Goal: Information Seeking & Learning: Check status

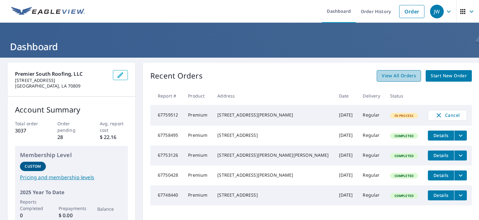
click at [383, 77] on span "View All Orders" at bounding box center [398, 76] width 34 height 8
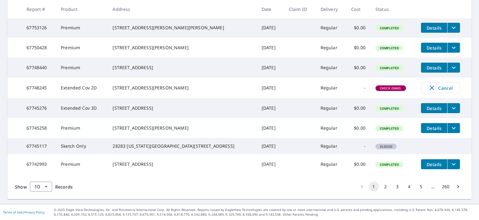
scroll to position [188, 0]
click at [381, 187] on button "2" at bounding box center [386, 187] width 10 height 10
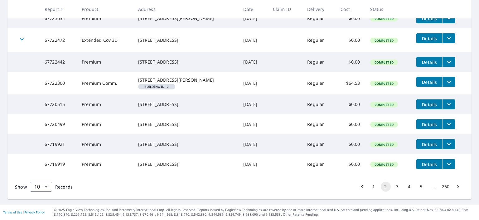
scroll to position [197, 0]
click at [392, 187] on button "3" at bounding box center [397, 187] width 10 height 10
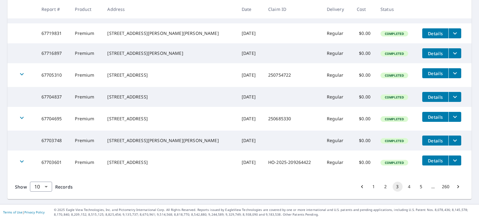
scroll to position [187, 0]
click at [405, 192] on button "4" at bounding box center [409, 187] width 10 height 10
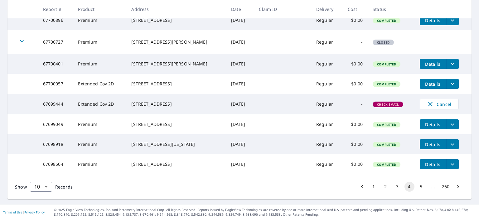
scroll to position [192, 0]
click at [416, 186] on button "5" at bounding box center [421, 187] width 10 height 10
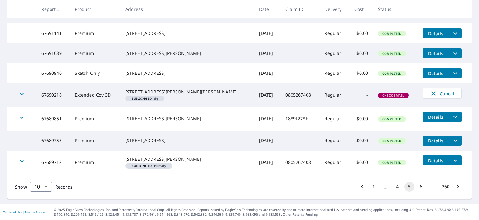
scroll to position [203, 0]
click at [416, 186] on button "6" at bounding box center [421, 187] width 10 height 10
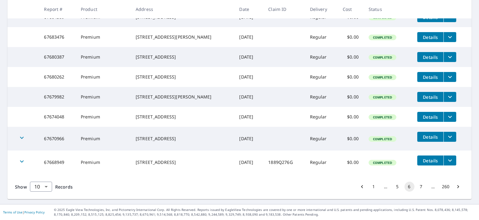
scroll to position [191, 0]
click at [392, 187] on button "5" at bounding box center [397, 187] width 10 height 10
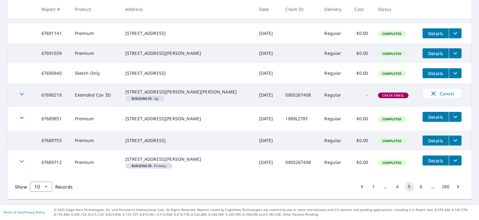
scroll to position [203, 0]
click at [392, 187] on button "4" at bounding box center [397, 187] width 10 height 10
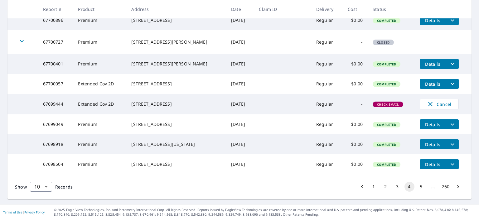
scroll to position [192, 0]
click at [392, 187] on button "3" at bounding box center [397, 187] width 10 height 10
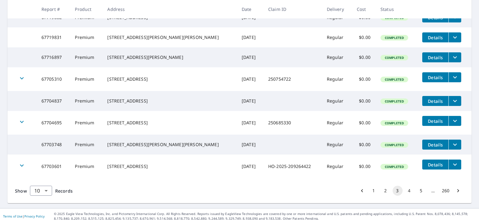
scroll to position [192, 0]
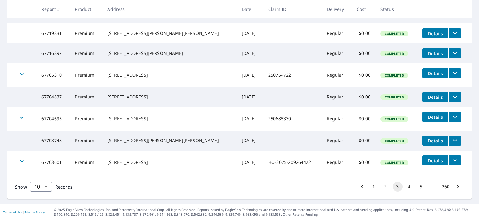
click at [381, 185] on button "2" at bounding box center [386, 187] width 10 height 10
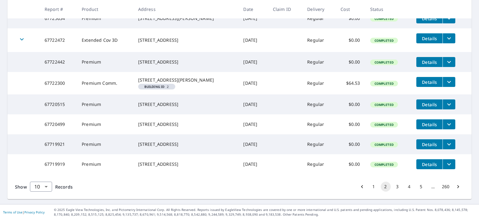
scroll to position [197, 0]
click at [369, 188] on button "1" at bounding box center [374, 187] width 10 height 10
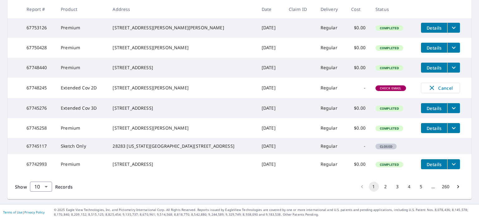
scroll to position [188, 0]
click at [416, 185] on button "5" at bounding box center [421, 187] width 10 height 10
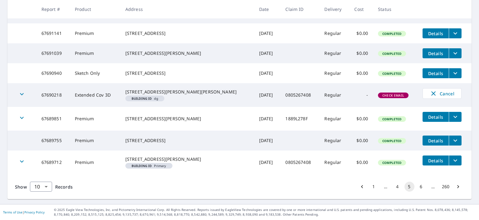
scroll to position [203, 0]
click at [393, 186] on button "4" at bounding box center [397, 187] width 10 height 10
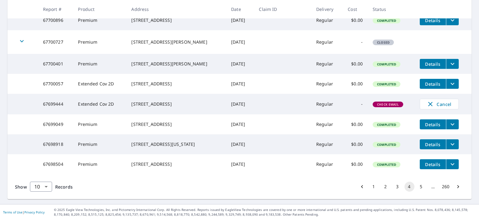
scroll to position [192, 0]
click at [393, 187] on button "3" at bounding box center [397, 187] width 10 height 10
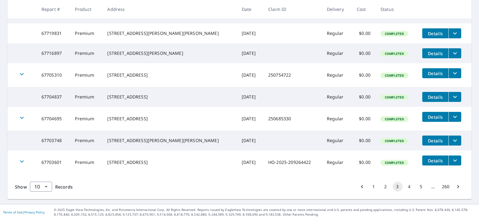
scroll to position [192, 0]
click at [382, 188] on button "2" at bounding box center [386, 187] width 10 height 10
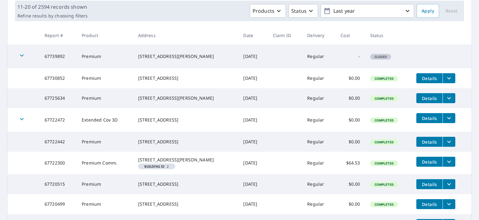
scroll to position [125, 0]
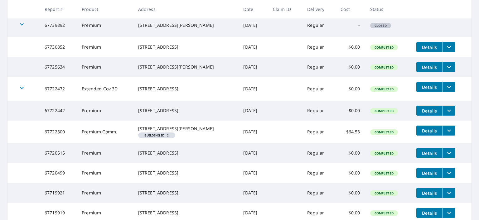
click at [43, 143] on td "67722300" at bounding box center [58, 132] width 37 height 22
drag, startPoint x: 43, startPoint y: 142, endPoint x: 66, endPoint y: 147, distance: 23.3
click at [66, 143] on td "67722300" at bounding box center [58, 132] width 37 height 22
copy td "67722300"
drag, startPoint x: 135, startPoint y: 134, endPoint x: 191, endPoint y: 137, distance: 55.8
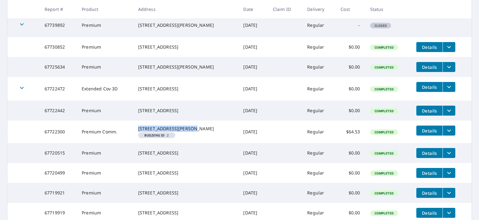
click at [191, 137] on td "[STREET_ADDRESS][PERSON_NAME]" at bounding box center [185, 132] width 105 height 22
copy div "[STREET_ADDRESS][PERSON_NAME]"
drag, startPoint x: 135, startPoint y: 142, endPoint x: 185, endPoint y: 143, distance: 49.9
click at [185, 143] on td "[STREET_ADDRESS][PERSON_NAME]" at bounding box center [185, 132] width 105 height 22
copy div "Franklinton, LA 70438"
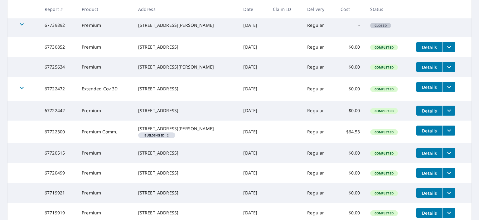
click at [141, 137] on span "Building ID 2" at bounding box center [157, 135] width 32 height 3
drag, startPoint x: 141, startPoint y: 148, endPoint x: 167, endPoint y: 149, distance: 25.9
click at [167, 137] on span "Building ID 2" at bounding box center [157, 135] width 32 height 3
copy em "Building ID"
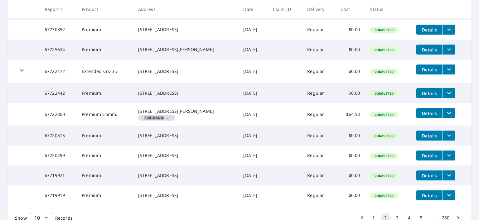
scroll to position [197, 0]
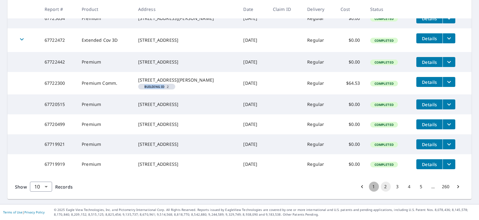
click at [369, 187] on button "1" at bounding box center [374, 187] width 10 height 10
